Goal: Task Accomplishment & Management: Use online tool/utility

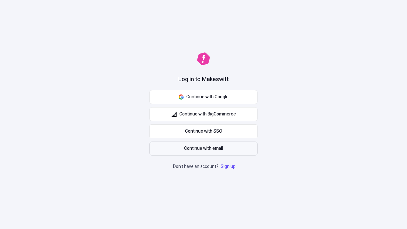
click at [204, 149] on span "Continue with email" at bounding box center [203, 148] width 39 height 7
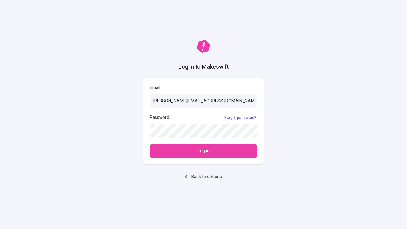
type input "sasha+test-ui@makeswift.com"
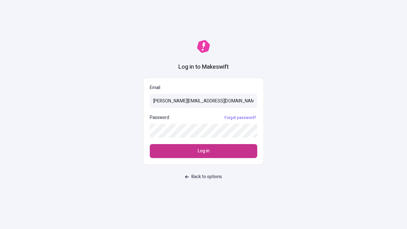
click at [204, 151] on span "Log in" at bounding box center [204, 151] width 12 height 7
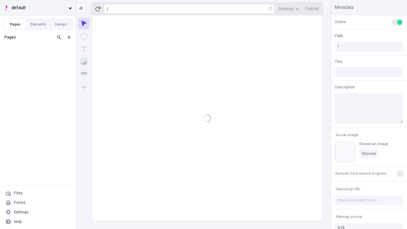
click at [38, 8] on span "default" at bounding box center [38, 7] width 54 height 7
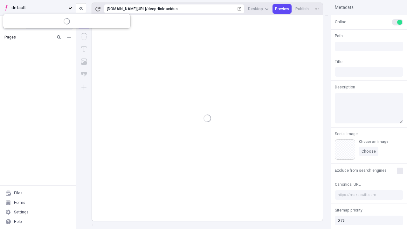
type input "/deep-link-acidus"
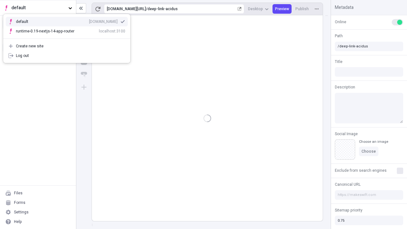
click at [89, 20] on div "[DOMAIN_NAME]" at bounding box center [103, 21] width 29 height 5
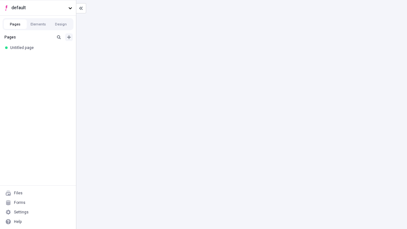
click at [69, 37] on icon "Add new" at bounding box center [69, 37] width 4 height 4
click at [40, 58] on div "Blank page" at bounding box center [39, 59] width 61 height 10
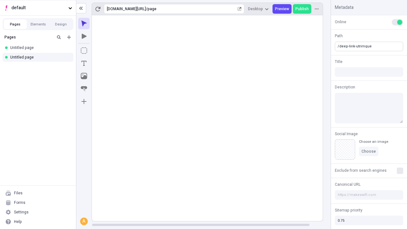
type input "/deep-link-utrimque"
click at [69, 37] on icon "Add new" at bounding box center [69, 37] width 4 height 4
click at [40, 58] on div "Blank page" at bounding box center [39, 58] width 61 height 10
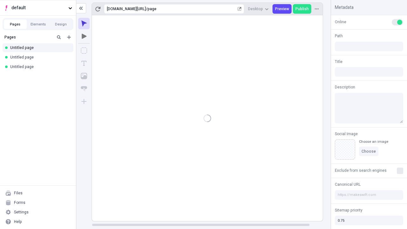
type input "/page"
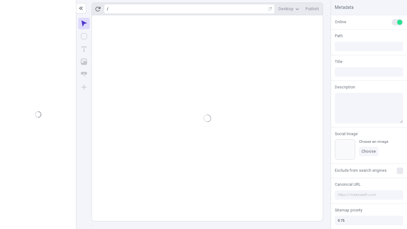
type input "/deep-link-utrimque"
